Goal: Task Accomplishment & Management: Manage account settings

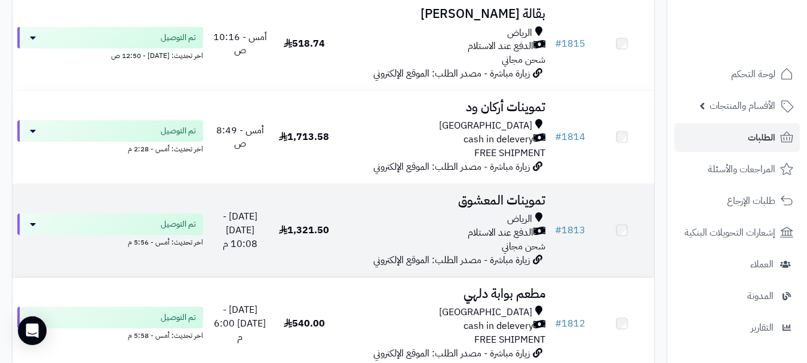
scroll to position [2808, 0]
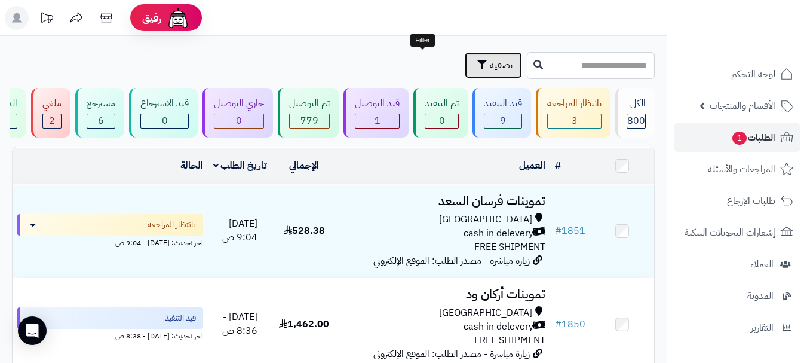
click at [490, 63] on span "تصفية" at bounding box center [501, 65] width 23 height 14
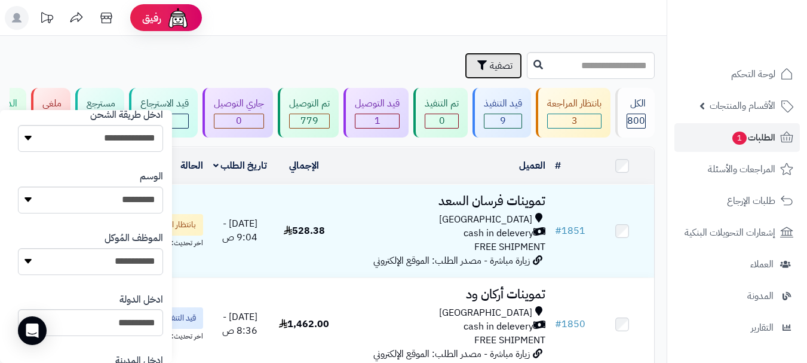
scroll to position [575, 0]
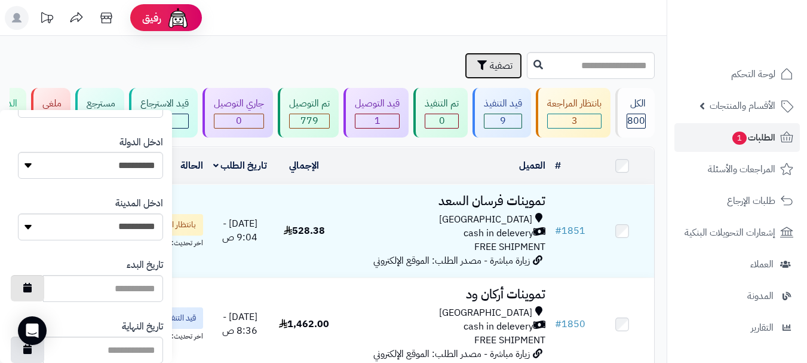
click at [44, 290] on button "button" at bounding box center [27, 288] width 33 height 26
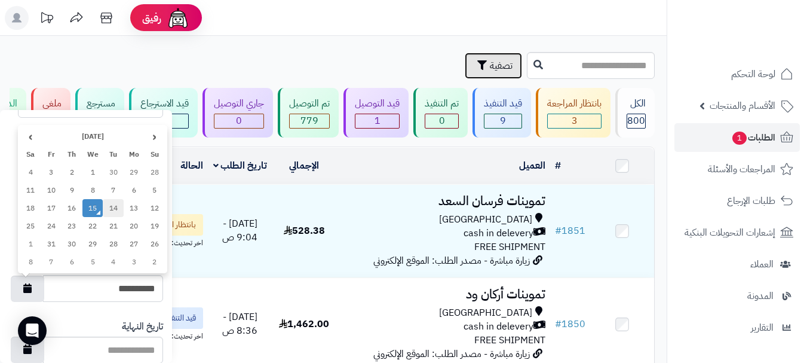
click at [113, 206] on td "14" at bounding box center [113, 208] width 21 height 18
type input "**********"
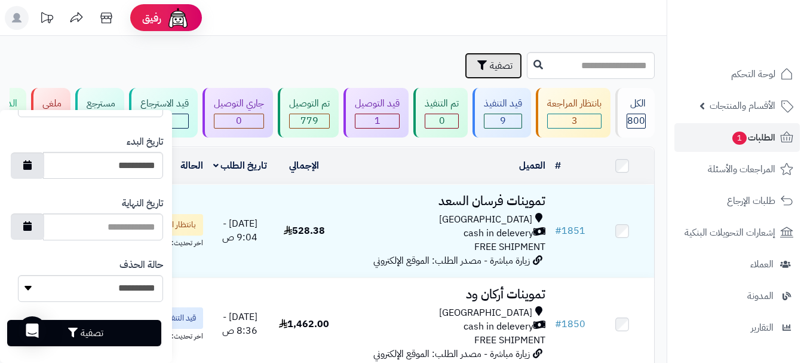
scroll to position [710, 0]
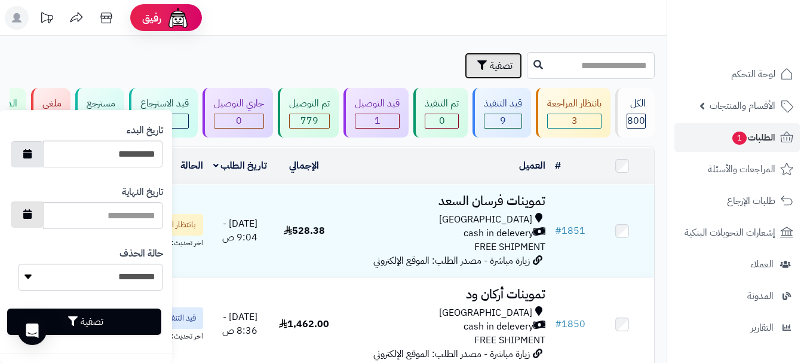
click at [38, 223] on button "button" at bounding box center [27, 214] width 33 height 26
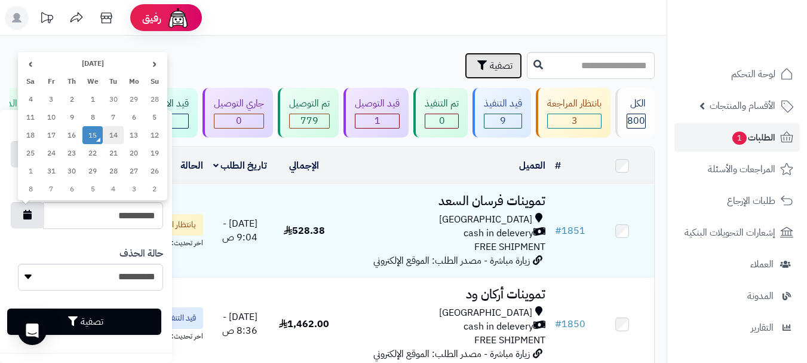
click at [108, 136] on td "14" at bounding box center [113, 135] width 21 height 18
type input "**********"
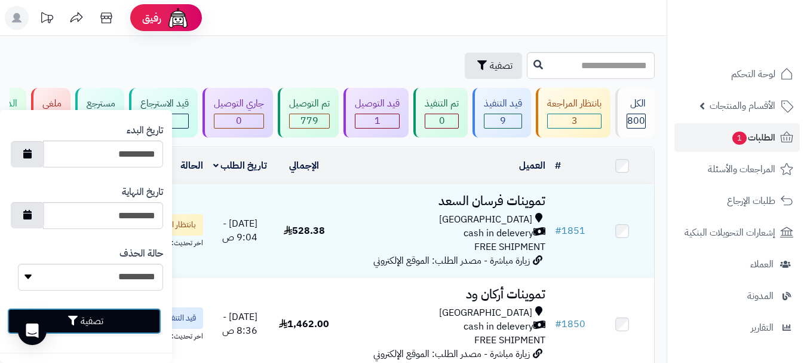
click at [99, 321] on button "تصفية" at bounding box center [84, 321] width 154 height 26
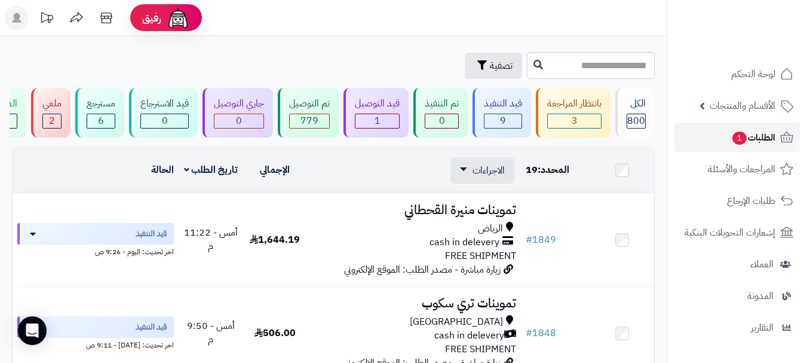
click at [759, 145] on span "الطلبات 1" at bounding box center [753, 137] width 44 height 17
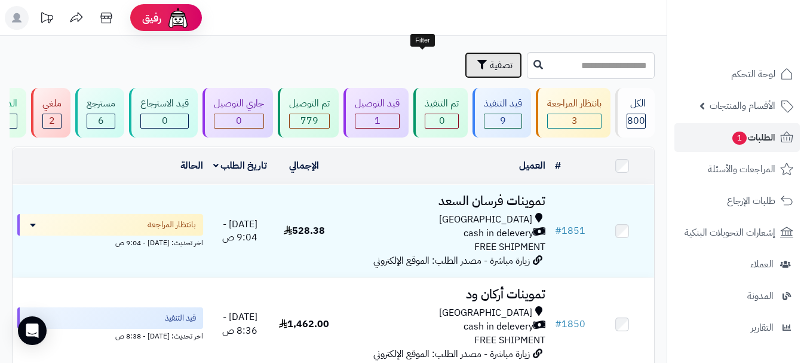
drag, startPoint x: 419, startPoint y: 57, endPoint x: 424, endPoint y: 75, distance: 18.5
click at [490, 58] on span "تصفية" at bounding box center [501, 65] width 23 height 14
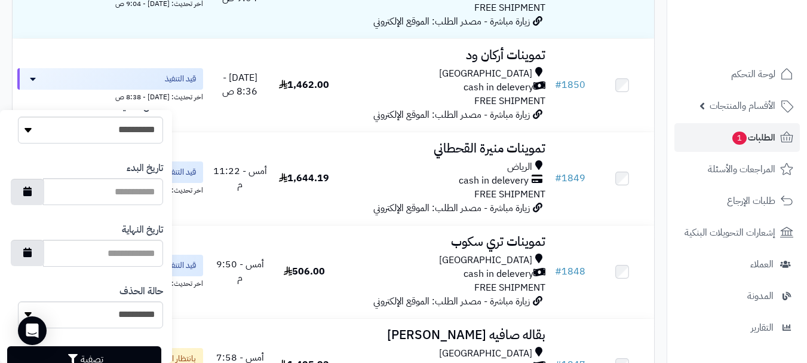
scroll to position [677, 0]
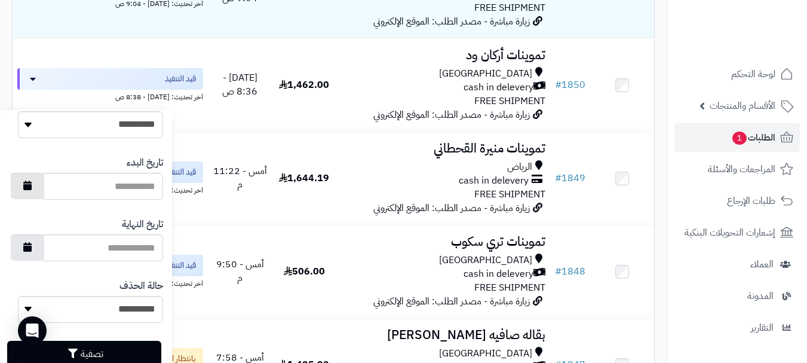
click at [43, 188] on button "button" at bounding box center [27, 186] width 33 height 26
type input "**********"
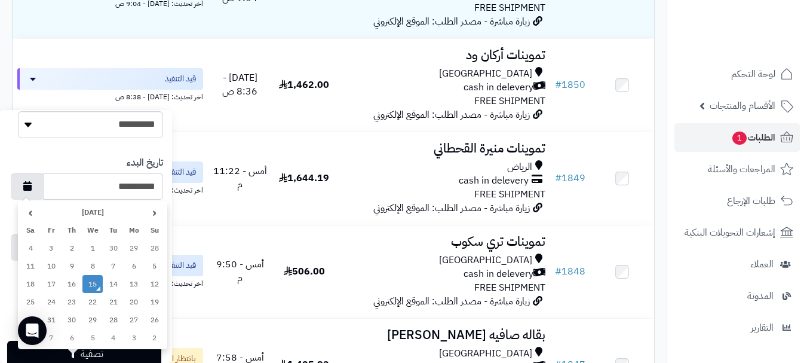
click at [93, 284] on td "15" at bounding box center [92, 284] width 21 height 18
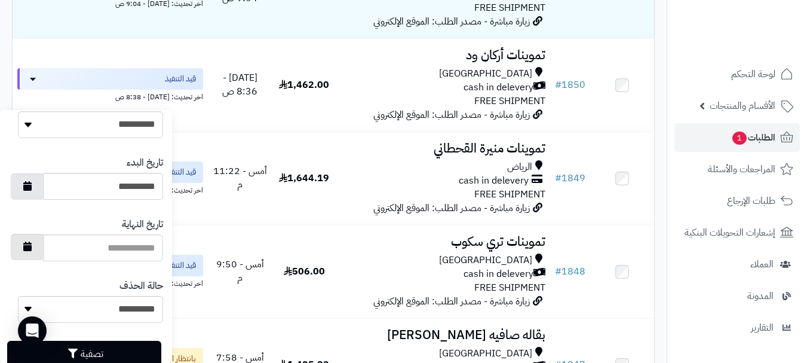
click at [32, 246] on icon "button" at bounding box center [27, 246] width 8 height 10
type input "**********"
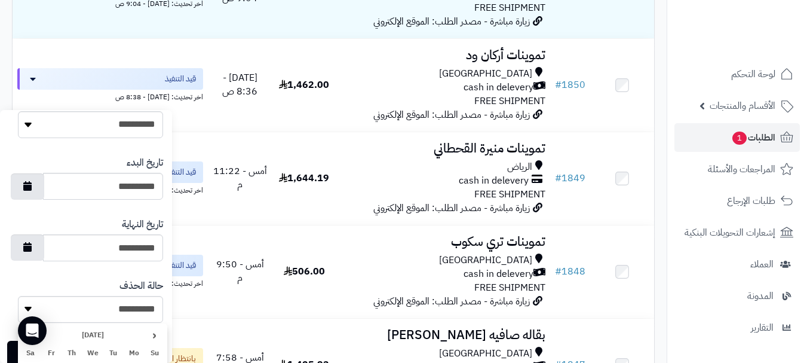
scroll to position [710, 0]
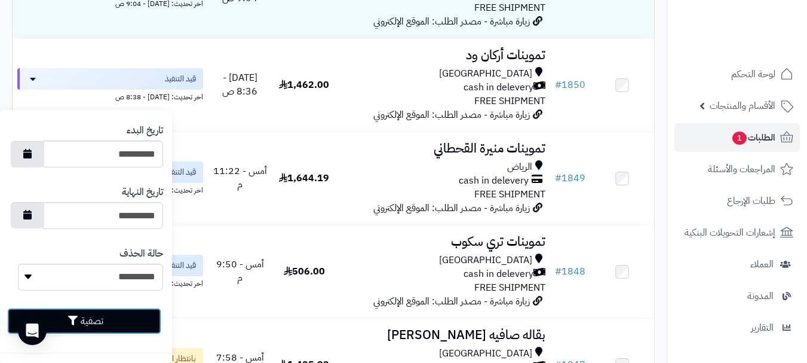
click at [100, 315] on button "تصفية" at bounding box center [84, 321] width 154 height 26
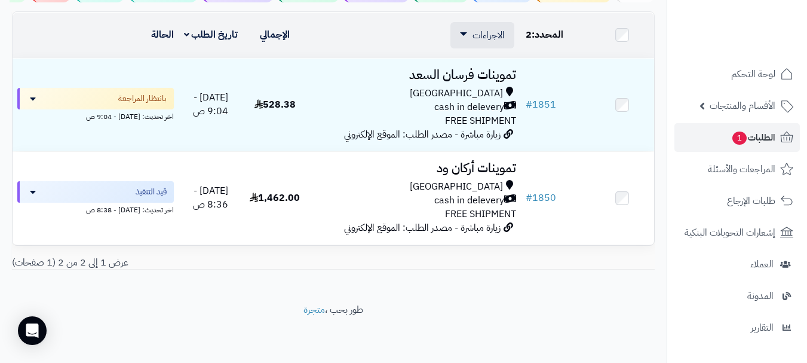
scroll to position [144, 0]
click at [546, 291] on div "**********" at bounding box center [333, 102] width 667 height 402
drag, startPoint x: 549, startPoint y: 274, endPoint x: 568, endPoint y: 278, distance: 19.7
click at [550, 274] on div "# المحدد: 2 العميل الاجراءات طباعة قائمة الشحن طباعة فواتير الطلبات طباعة بوليص…" at bounding box center [333, 145] width 661 height 268
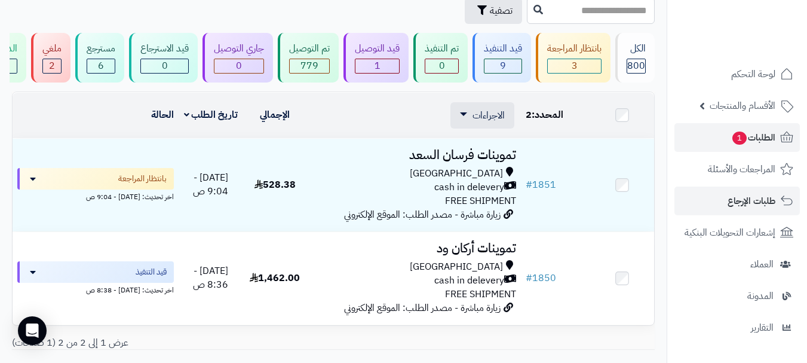
scroll to position [60, 0]
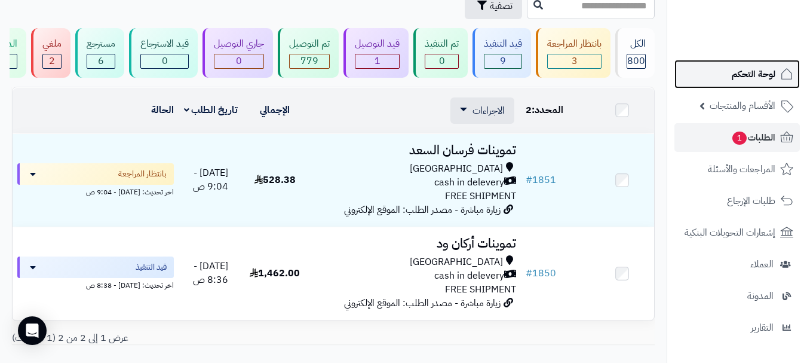
click at [757, 69] on span "لوحة التحكم" at bounding box center [754, 74] width 44 height 17
